Goal: Use online tool/utility: Utilize a website feature to perform a specific function

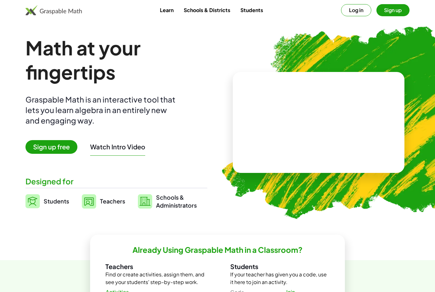
click at [274, 106] on video at bounding box center [319, 123] width 96 height 48
click at [204, 152] on div "Math at your fingertips Graspable Math is an interactive tool that lets you lea…" at bounding box center [116, 123] width 182 height 174
click at [153, 187] on div "Math at your fingertips Graspable Math is an interactive tool that lets you lea…" at bounding box center [116, 123] width 182 height 174
click at [72, 146] on span "Sign up free" at bounding box center [51, 147] width 52 height 14
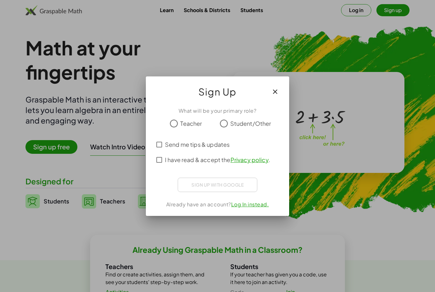
click at [235, 120] on span "Student/Other" at bounding box center [250, 123] width 41 height 9
click at [279, 85] on button "button" at bounding box center [275, 91] width 15 height 15
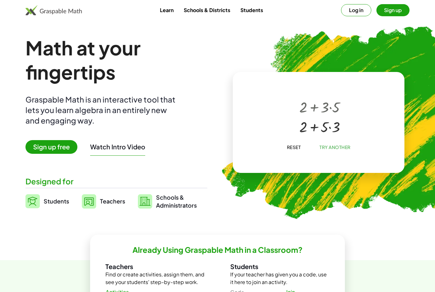
click at [54, 116] on div "Graspable Math is an interactive tool that lets you learn algebra in an entirel…" at bounding box center [101, 110] width 153 height 32
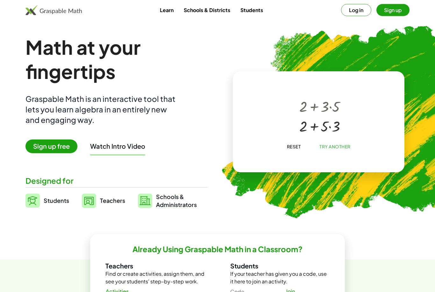
scroll to position [5, 0]
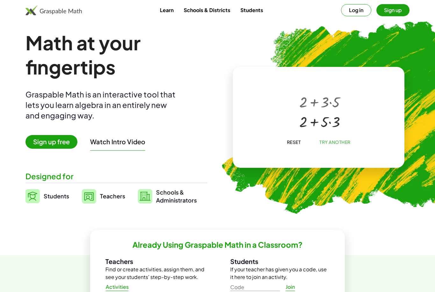
click at [56, 140] on span "Sign up free" at bounding box center [51, 142] width 52 height 14
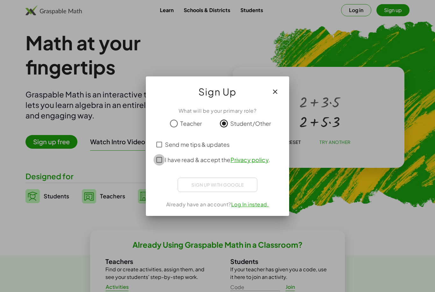
click at [165, 148] on span "Send me tips & updates" at bounding box center [197, 144] width 65 height 9
click at [215, 186] on div "Sign up with Google" at bounding box center [218, 185] width 80 height 14
click at [168, 159] on span "I have read & accept the Privacy policy ." at bounding box center [217, 160] width 105 height 9
click at [205, 185] on div "ลงชื่อเข้าใช้ด้วย Google เปิดในแท็บใหม่" at bounding box center [217, 184] width 61 height 14
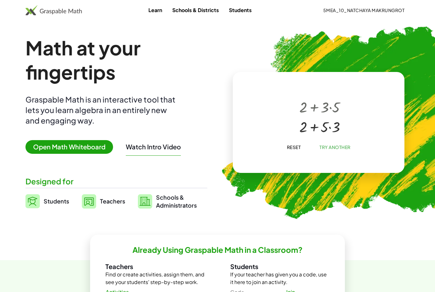
scroll to position [5, 0]
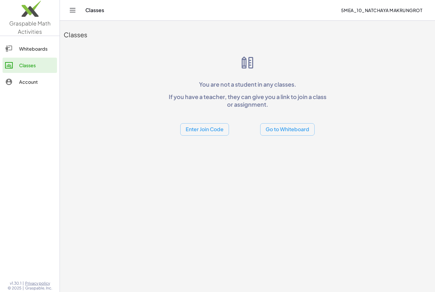
click at [297, 128] on button "Go to Whiteboard" at bounding box center [287, 129] width 54 height 12
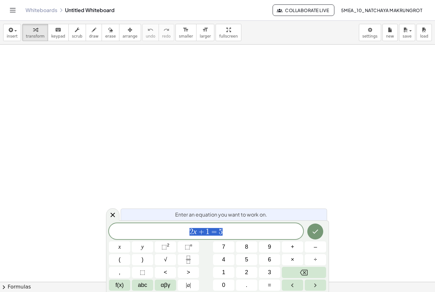
click at [218, 238] on div "2 x + 1 = 5" at bounding box center [206, 231] width 194 height 16
click at [210, 238] on div "2 x + 1 = ​ 5" at bounding box center [206, 231] width 194 height 16
click at [209, 234] on span "1" at bounding box center [208, 232] width 4 height 8
click at [204, 238] on div "2 x + 1 ​ = 5" at bounding box center [206, 231] width 194 height 16
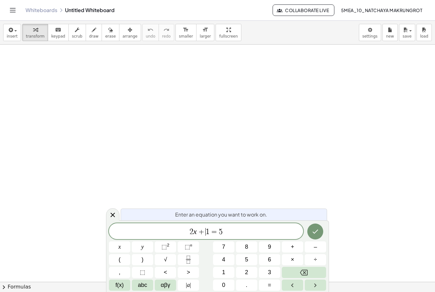
click at [203, 236] on span "+" at bounding box center [201, 232] width 9 height 8
click at [233, 236] on span "2 x + ​ 1 = 5" at bounding box center [206, 232] width 194 height 9
click at [303, 275] on icon "Backspace" at bounding box center [304, 273] width 8 height 8
click at [302, 274] on icon "Backspace" at bounding box center [304, 273] width 8 height 8
click at [301, 275] on icon "Backspace" at bounding box center [304, 273] width 8 height 8
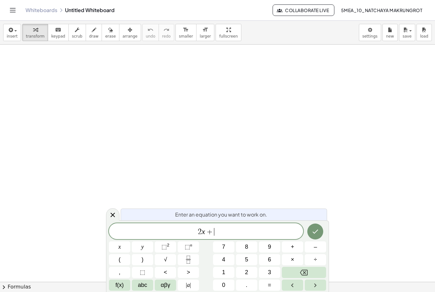
click at [301, 275] on icon "Backspace" at bounding box center [304, 273] width 8 height 8
click at [301, 273] on icon "Backspace" at bounding box center [304, 273] width 8 height 6
click at [300, 272] on icon "Backspace" at bounding box center [304, 273] width 8 height 8
click at [301, 272] on icon "Backspace" at bounding box center [304, 273] width 8 height 6
click at [250, 277] on button "2" at bounding box center [246, 272] width 21 height 11
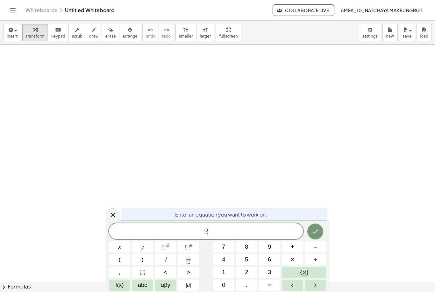
click at [139, 290] on button "abc" at bounding box center [142, 285] width 21 height 11
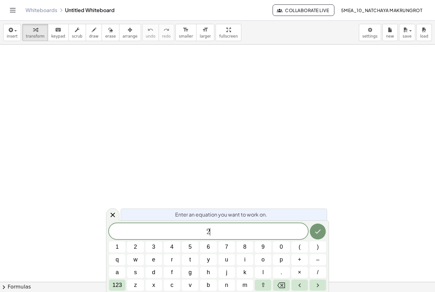
click at [244, 287] on span "m" at bounding box center [245, 285] width 5 height 9
click at [116, 288] on span "123" at bounding box center [117, 285] width 10 height 9
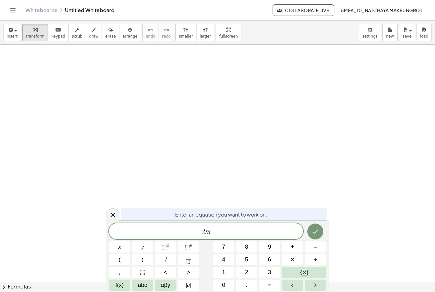
click at [165, 252] on button "⬚ 2" at bounding box center [165, 247] width 21 height 11
click at [316, 253] on button "–" at bounding box center [315, 247] width 21 height 11
click at [225, 278] on button "1" at bounding box center [223, 272] width 21 height 11
click at [273, 267] on button "3" at bounding box center [269, 272] width 21 height 11
click at [303, 272] on icon "Backspace" at bounding box center [304, 273] width 8 height 8
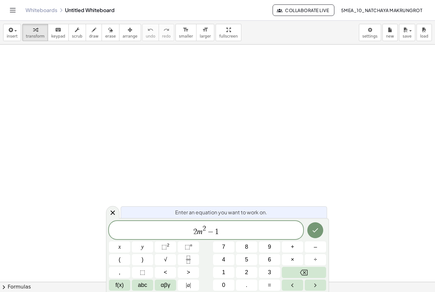
click at [270, 263] on span "6" at bounding box center [269, 260] width 3 height 9
click at [138, 290] on button "abc" at bounding box center [142, 285] width 21 height 11
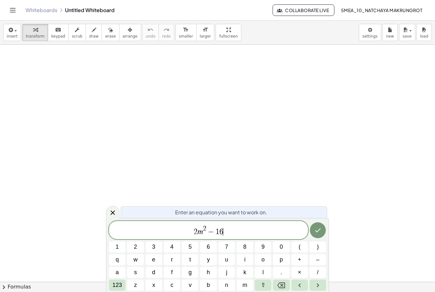
click at [246, 289] on span "m" at bounding box center [245, 285] width 5 height 9
click at [300, 269] on span "×" at bounding box center [300, 272] width 4 height 9
click at [283, 288] on icon "Backspace" at bounding box center [282, 286] width 8 height 8
click at [300, 268] on button "×" at bounding box center [300, 272] width 17 height 11
click at [301, 291] on button "Left arrow" at bounding box center [300, 285] width 17 height 11
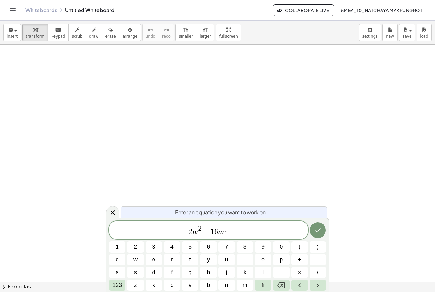
click at [253, 233] on span "2 m 2 − 1 6 m ​ ·" at bounding box center [208, 230] width 199 height 11
click at [280, 290] on button "Backspace" at bounding box center [281, 285] width 17 height 11
click at [300, 262] on span "+" at bounding box center [300, 260] width 4 height 9
click at [246, 252] on button "8" at bounding box center [245, 247] width 17 height 11
click at [117, 290] on button "123" at bounding box center [117, 285] width 17 height 11
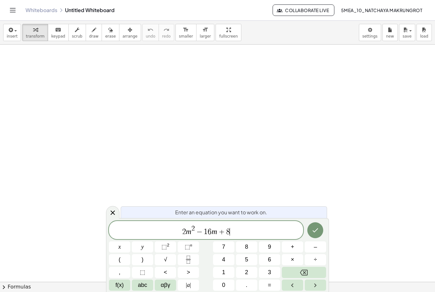
click at [273, 287] on button "=" at bounding box center [269, 285] width 21 height 11
click at [226, 288] on button "0" at bounding box center [223, 285] width 21 height 11
click at [316, 236] on button "Done" at bounding box center [316, 230] width 16 height 16
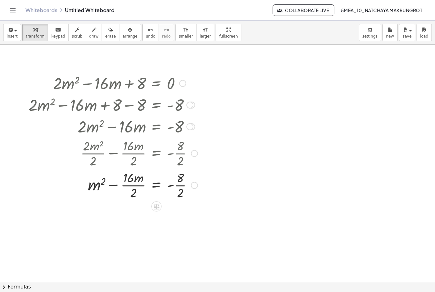
click at [135, 153] on div at bounding box center [109, 153] width 183 height 32
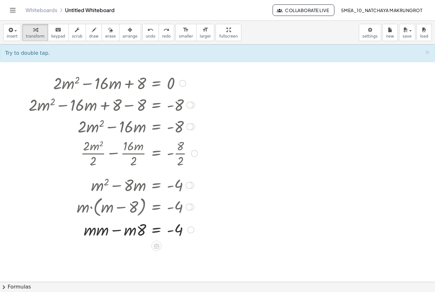
click at [148, 26] on icon "undo" at bounding box center [151, 30] width 6 height 8
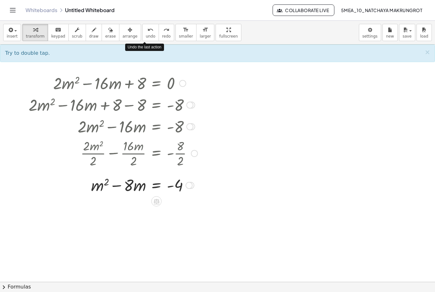
click at [157, 202] on icon at bounding box center [156, 201] width 7 height 7
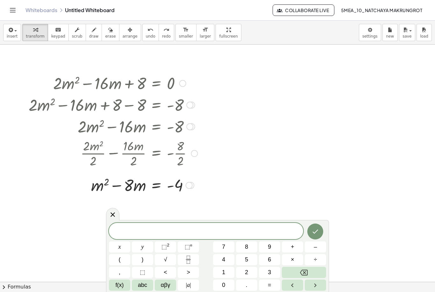
click at [113, 220] on div at bounding box center [112, 214] width 13 height 12
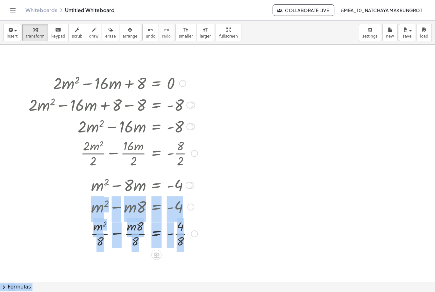
scroll to position [2, 0]
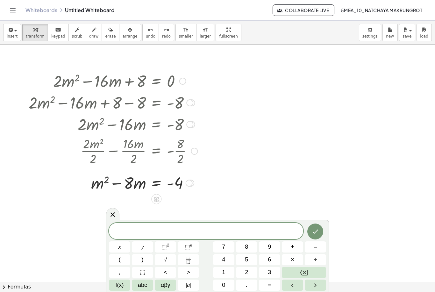
click at [116, 217] on icon at bounding box center [113, 215] width 8 height 8
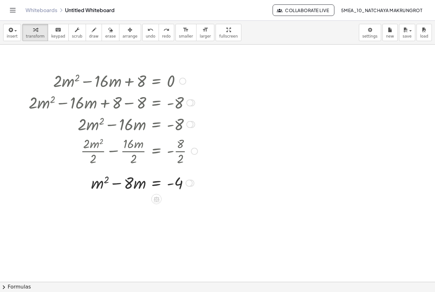
scroll to position [22, 0]
